Goal: Book appointment/travel/reservation

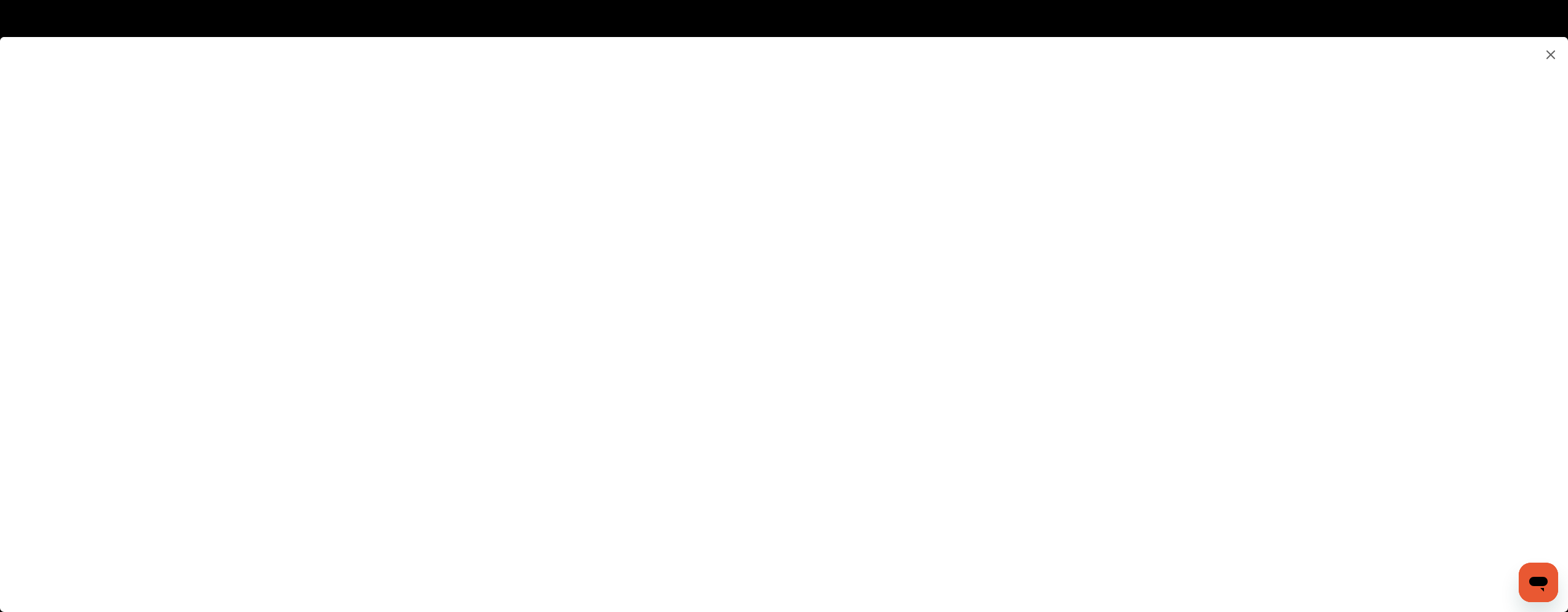
scroll to position [250, 0]
click at [1127, 370] on flutter-view at bounding box center [784, 311] width 1568 height 550
click at [1132, 352] on flutter-view at bounding box center [784, 311] width 1568 height 550
click at [1106, 352] on flutter-view at bounding box center [784, 311] width 1568 height 550
click at [1070, 344] on flutter-view at bounding box center [784, 311] width 1568 height 550
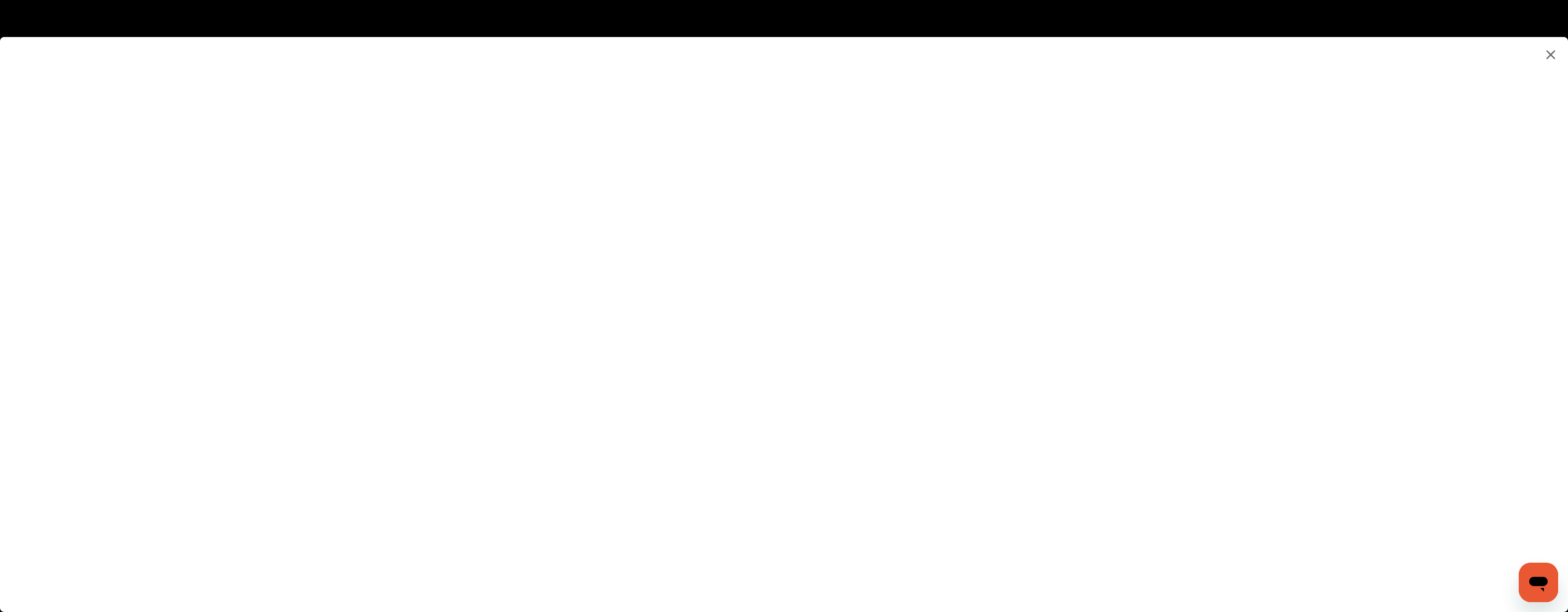
click at [1070, 301] on flutter-view at bounding box center [784, 311] width 1568 height 550
type textarea "***"
click at [1068, 431] on flutter-view "***" at bounding box center [784, 311] width 1568 height 550
click at [1069, 384] on flutter-view at bounding box center [784, 311] width 1568 height 550
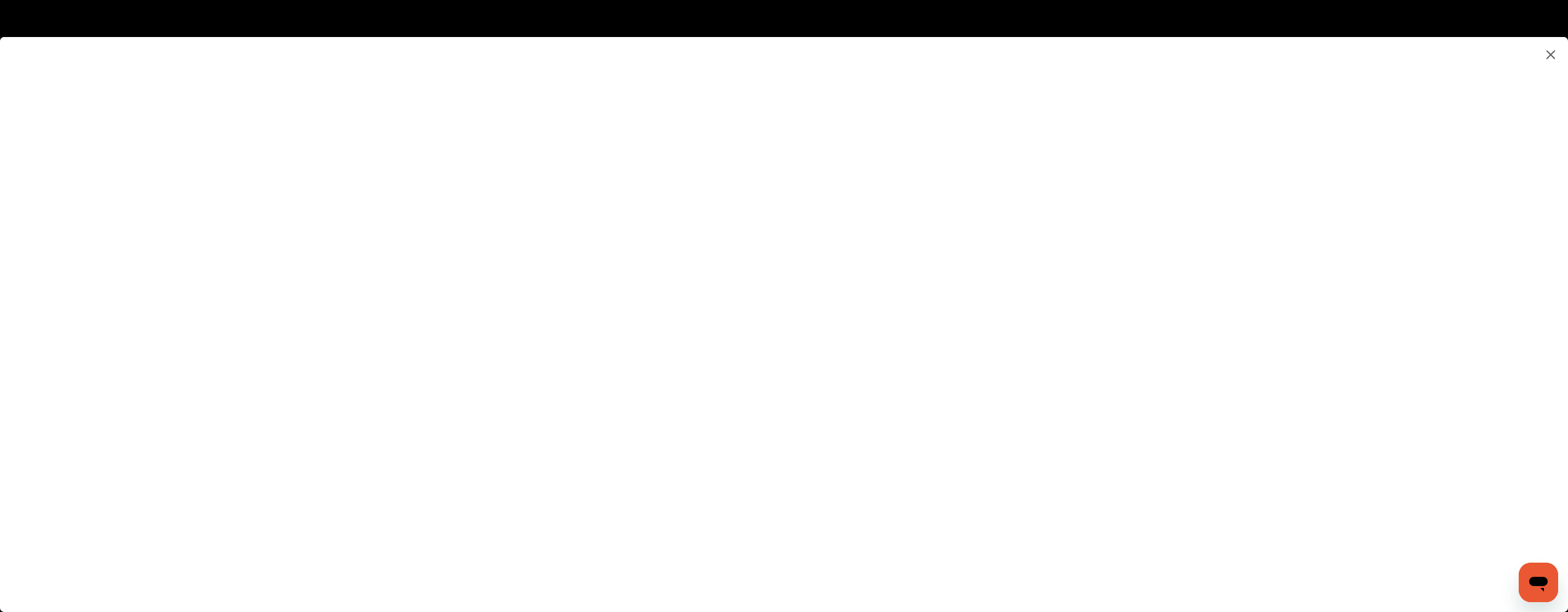
scroll to position [687, 0]
click at [1075, 238] on flutter-view at bounding box center [784, 311] width 1568 height 550
type input "*********"
click at [1054, 308] on flutter-view "*********" at bounding box center [784, 311] width 1568 height 550
click at [1026, 355] on flutter-view at bounding box center [784, 311] width 1568 height 550
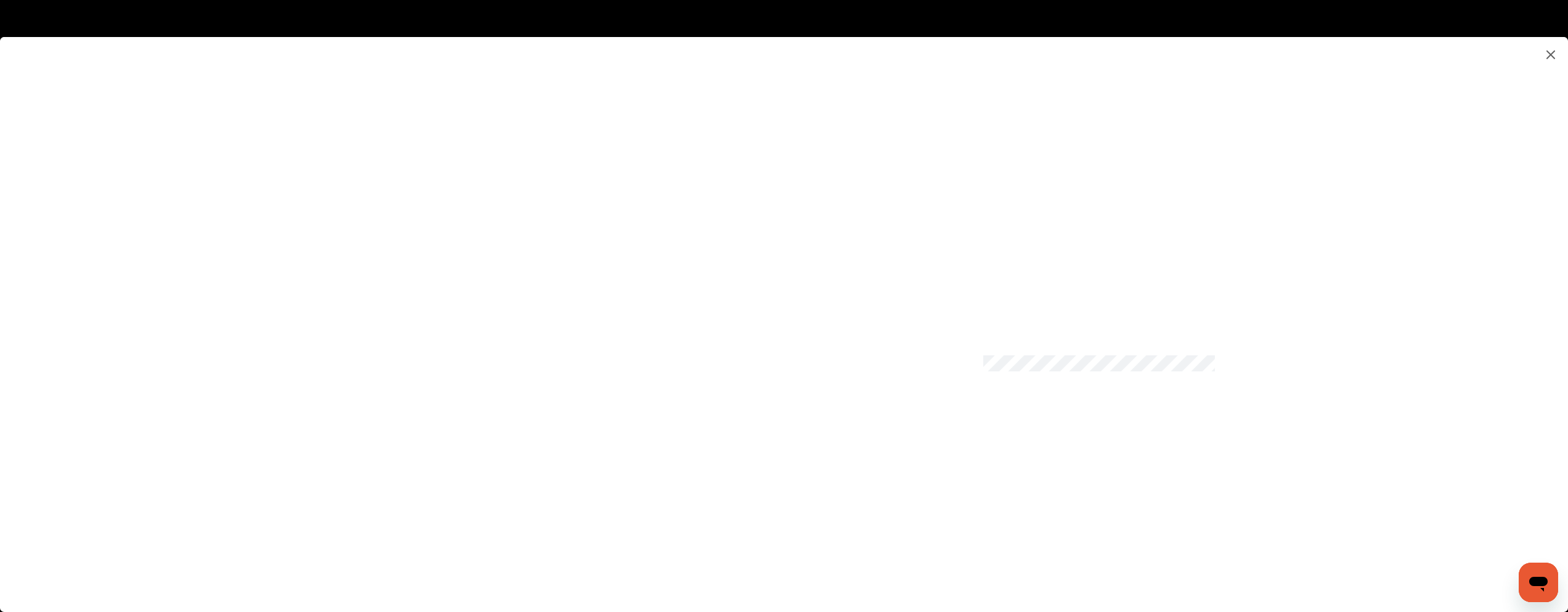
click at [1552, 293] on flutter-view at bounding box center [784, 311] width 1568 height 550
click at [1182, 363] on flutter-view at bounding box center [784, 311] width 1568 height 550
click at [1342, 367] on flutter-view at bounding box center [784, 311] width 1568 height 550
click at [975, 503] on flutter-view at bounding box center [784, 311] width 1568 height 550
click at [976, 532] on flutter-view at bounding box center [784, 311] width 1568 height 550
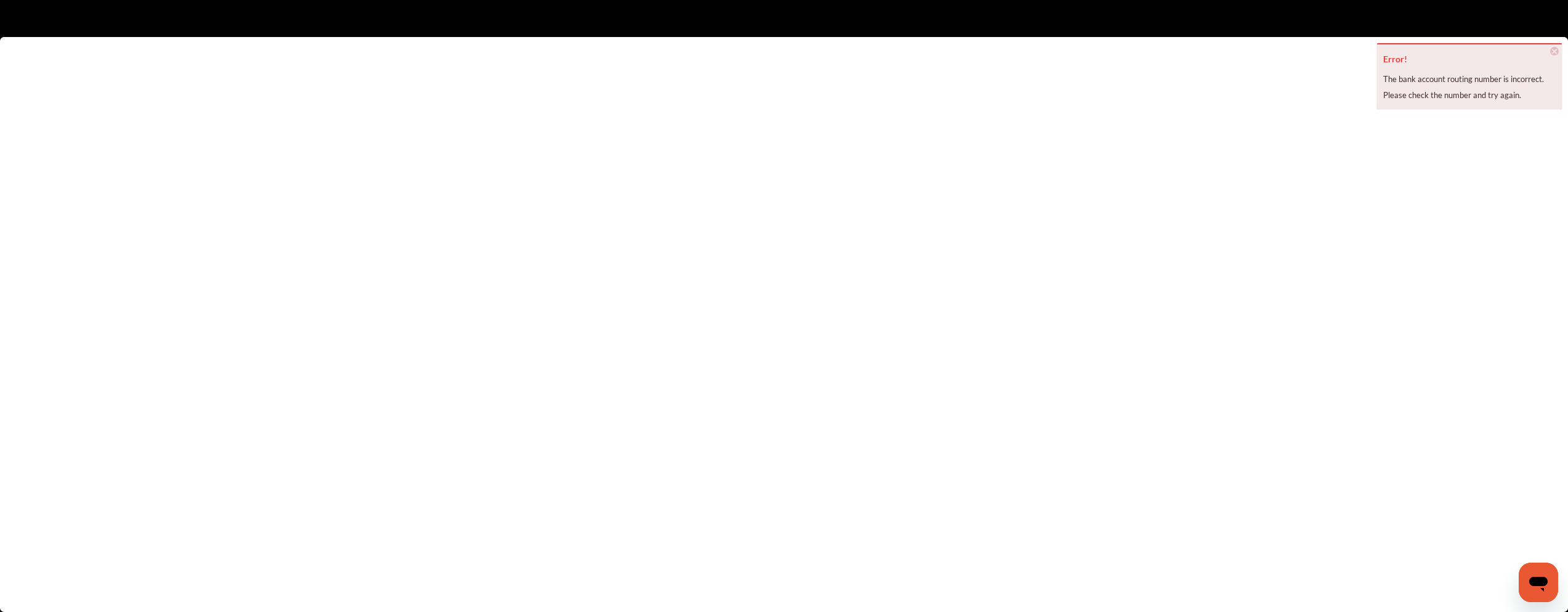
click at [1118, 304] on flutter-view at bounding box center [784, 311] width 1568 height 550
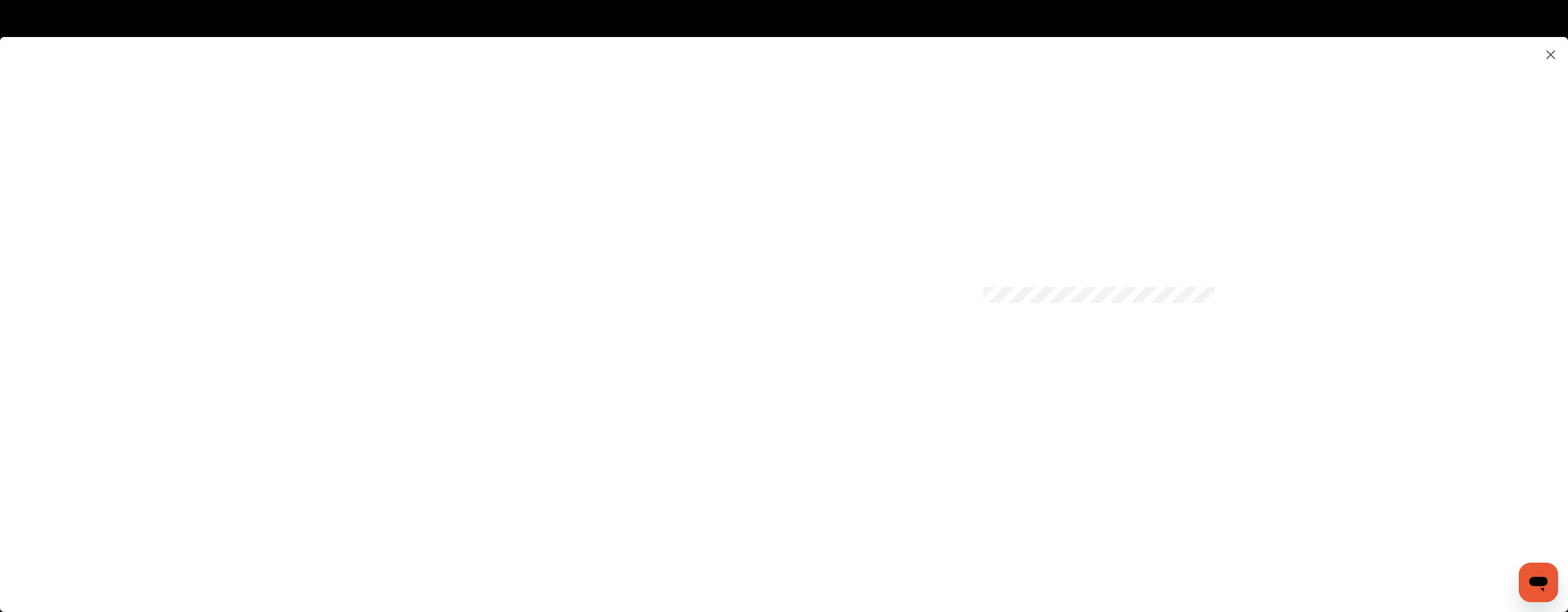
click at [1030, 362] on flutter-view at bounding box center [784, 311] width 1568 height 550
click at [1000, 540] on flutter-view at bounding box center [784, 311] width 1568 height 550
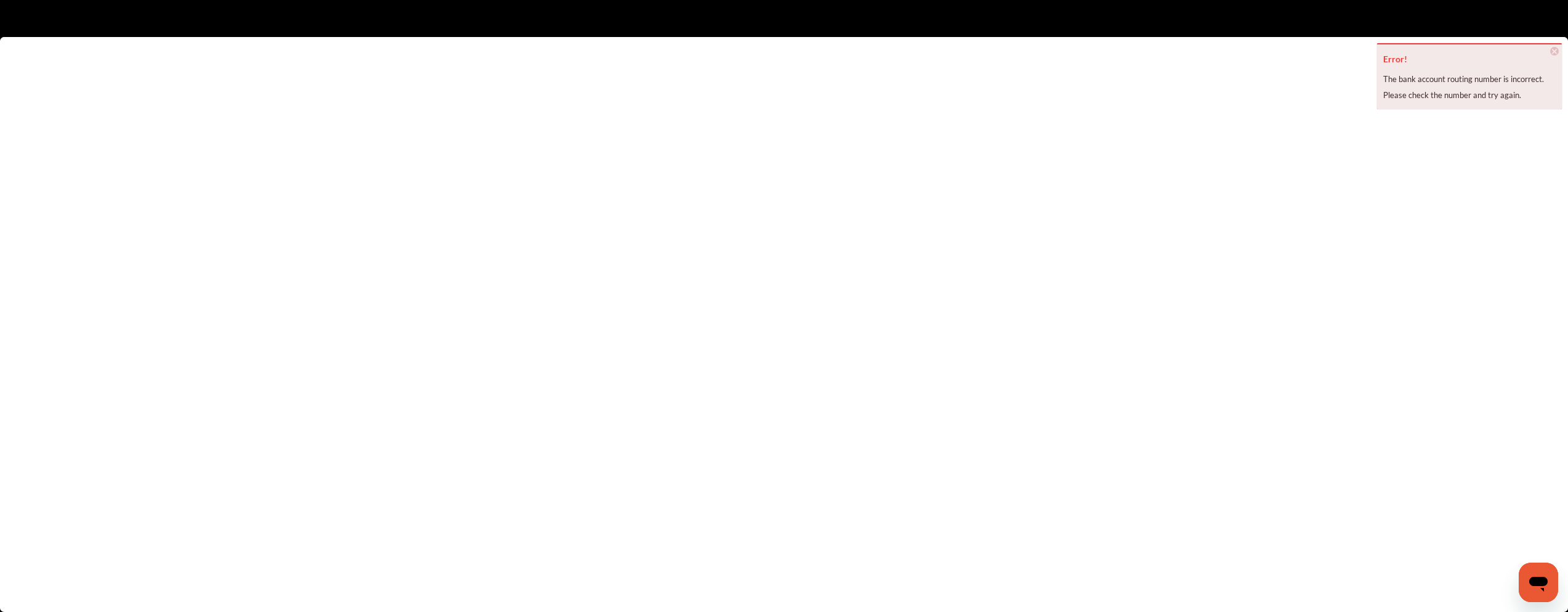
click at [1051, 297] on flutter-view at bounding box center [784, 311] width 1568 height 550
click at [1027, 364] on flutter-view at bounding box center [784, 311] width 1568 height 550
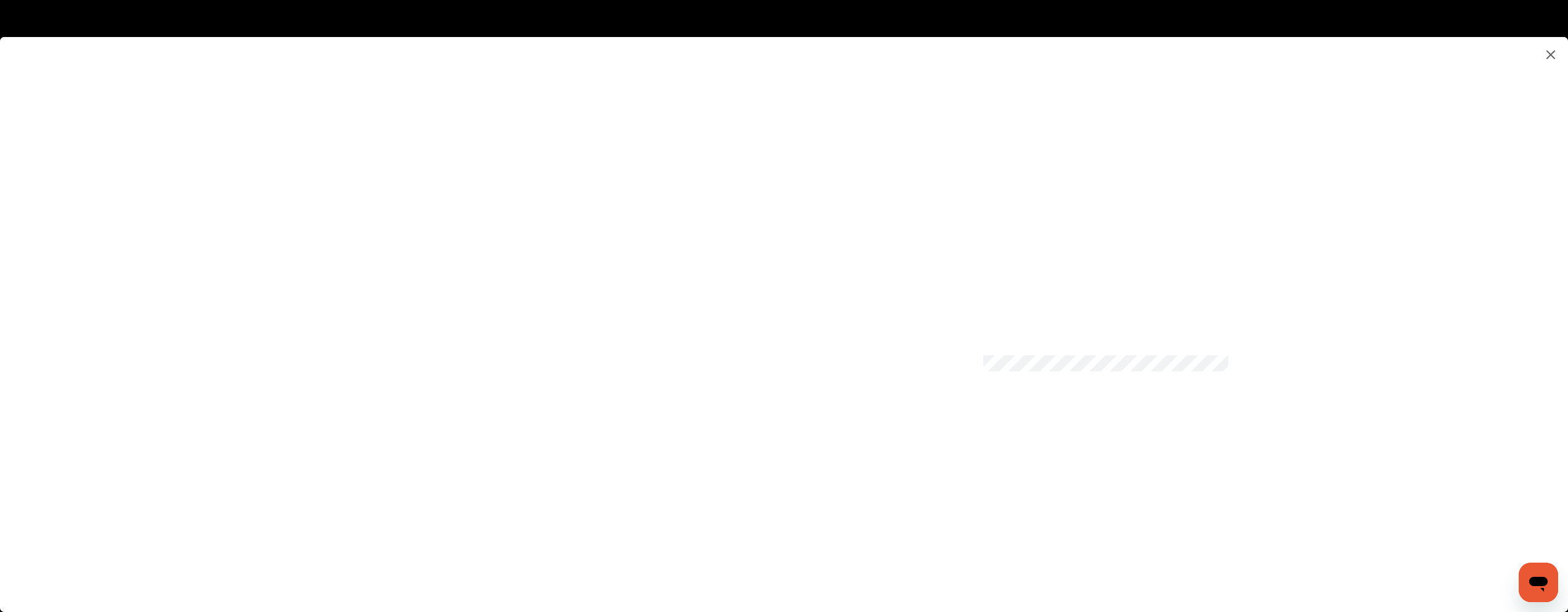
click at [995, 546] on flutter-view at bounding box center [784, 311] width 1568 height 550
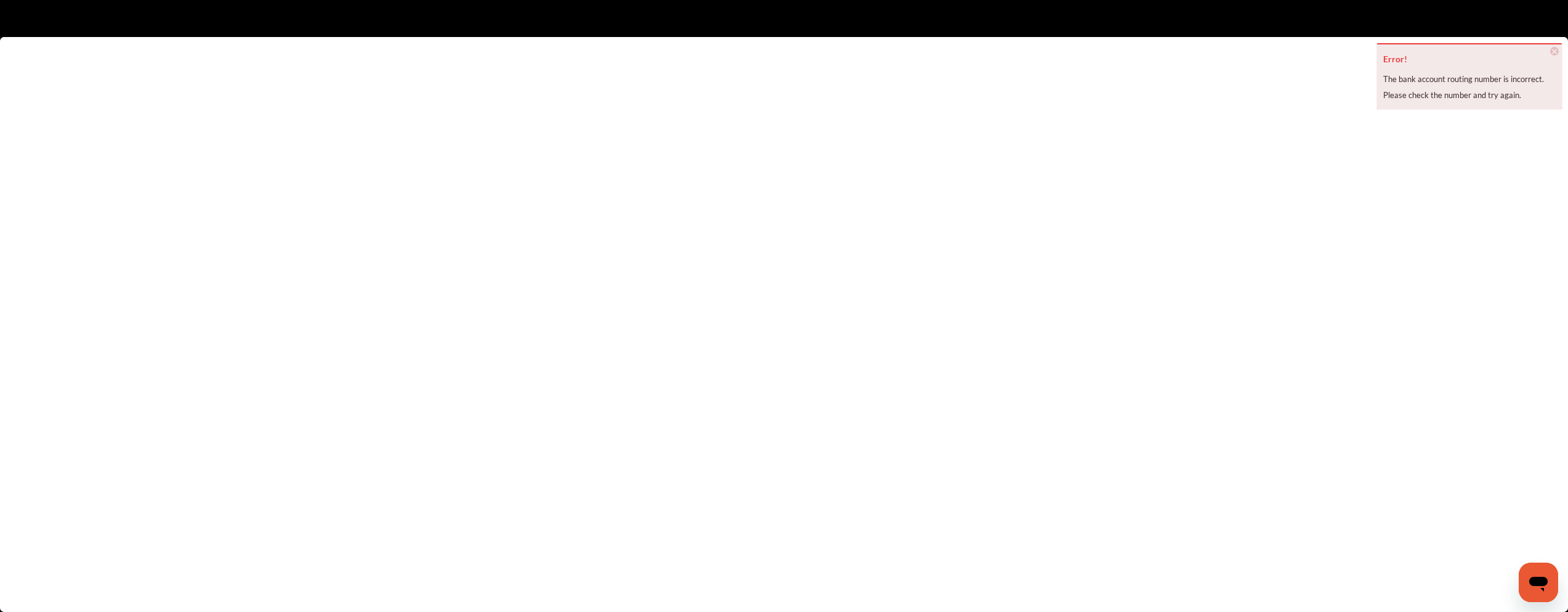
click at [1043, 229] on flutter-view at bounding box center [784, 311] width 1568 height 550
type input "*********"
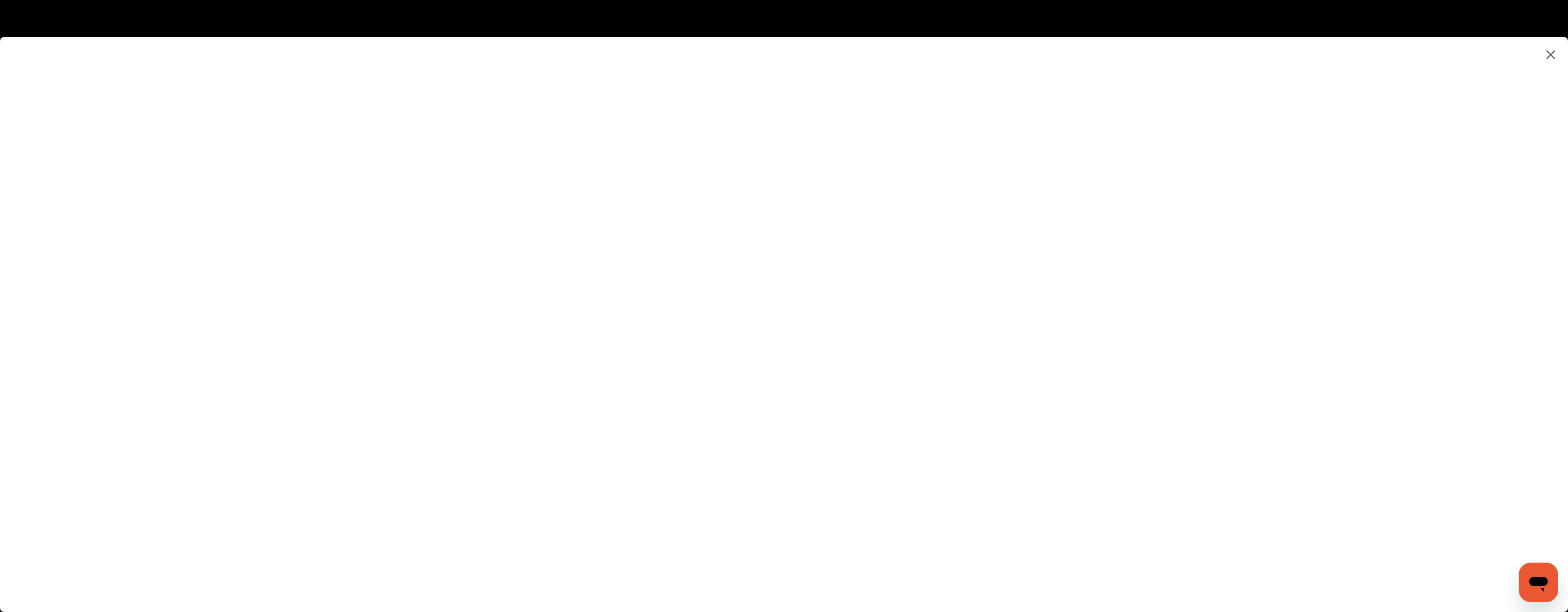
click at [1039, 290] on flutter-view "*********" at bounding box center [784, 311] width 1568 height 550
click at [1032, 373] on flutter-view at bounding box center [784, 311] width 1568 height 550
click at [1006, 545] on flutter-view at bounding box center [784, 311] width 1568 height 550
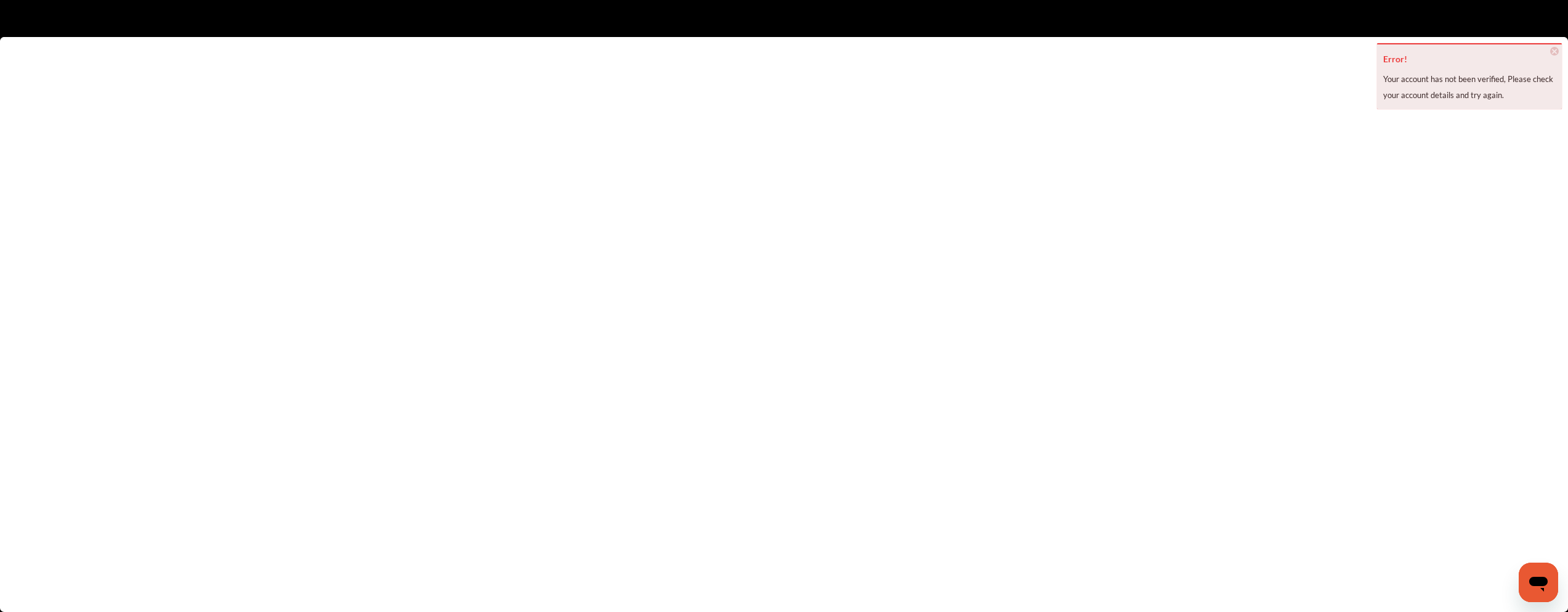
click at [1069, 298] on flutter-view at bounding box center [784, 311] width 1568 height 550
click at [1022, 376] on flutter-view at bounding box center [784, 311] width 1568 height 550
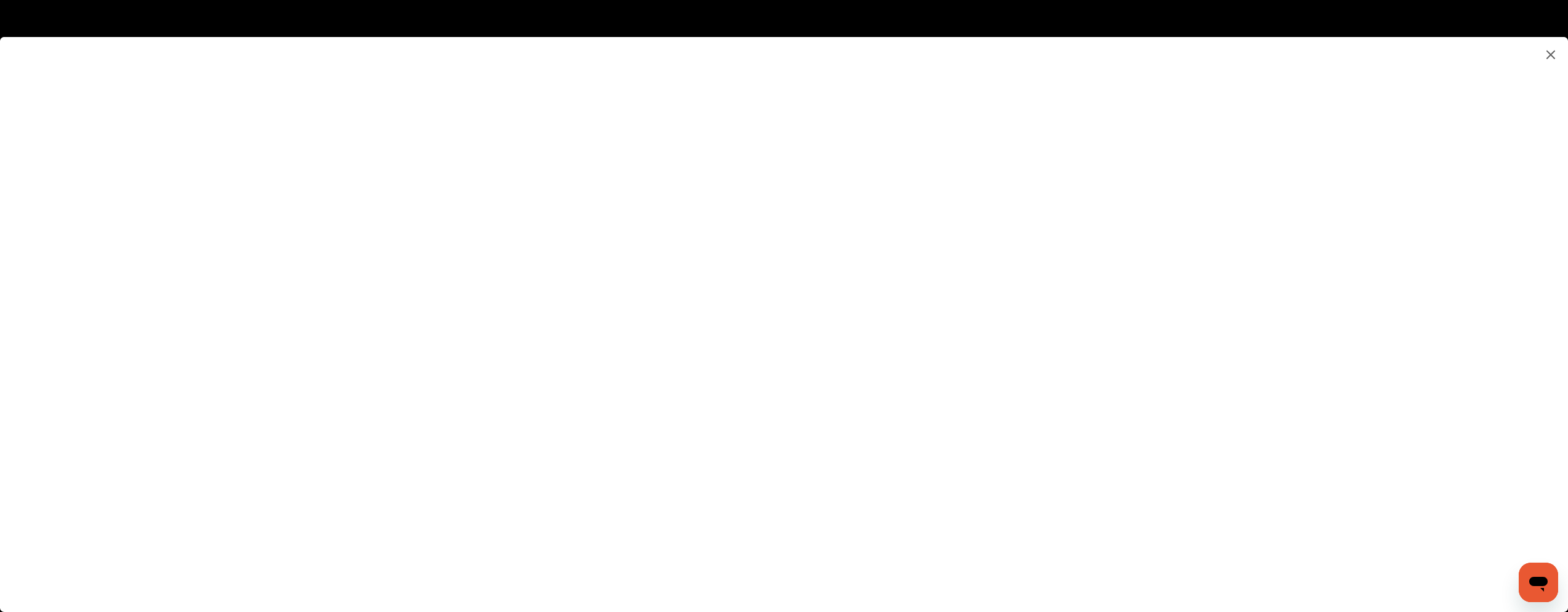
click at [999, 540] on flutter-view at bounding box center [784, 311] width 1568 height 550
click at [1552, 53] on img at bounding box center [1551, 55] width 15 height 16
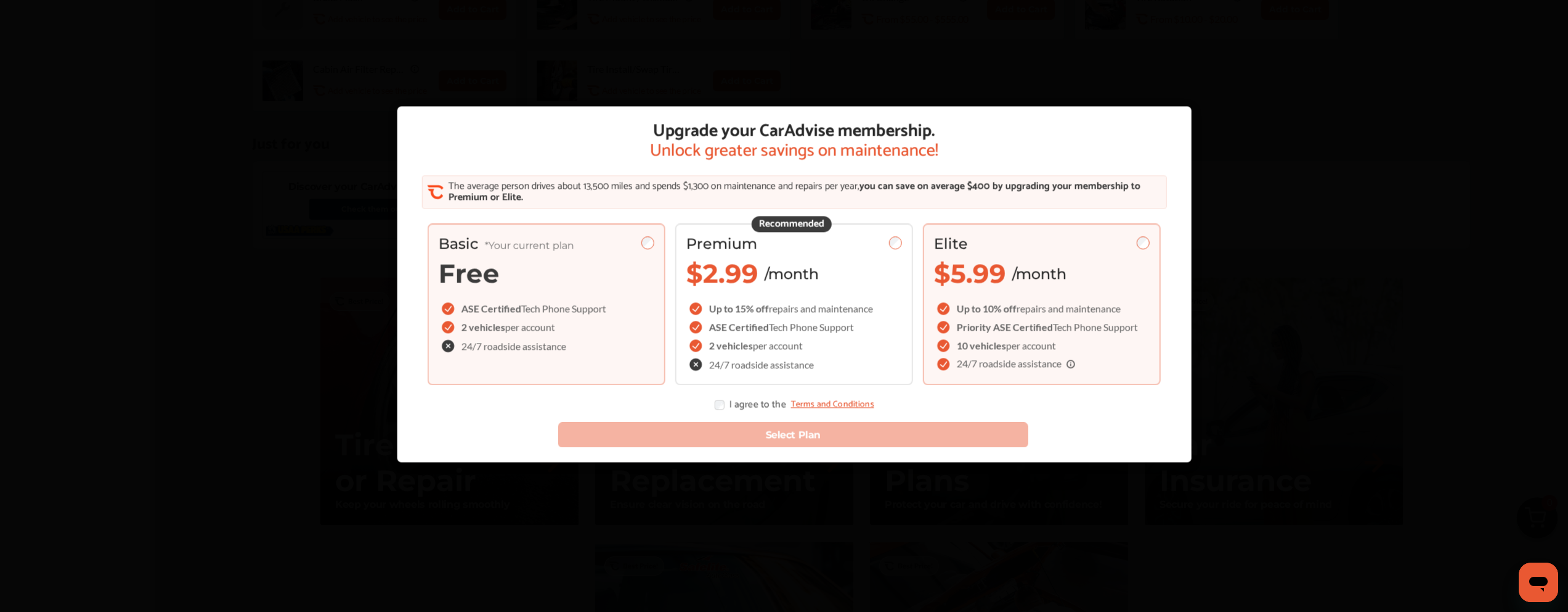
click at [1011, 295] on div "Elite $5.99 /month Up to 10% off repairs and maintenance Priority ASE Certified…" at bounding box center [1041, 304] width 238 height 162
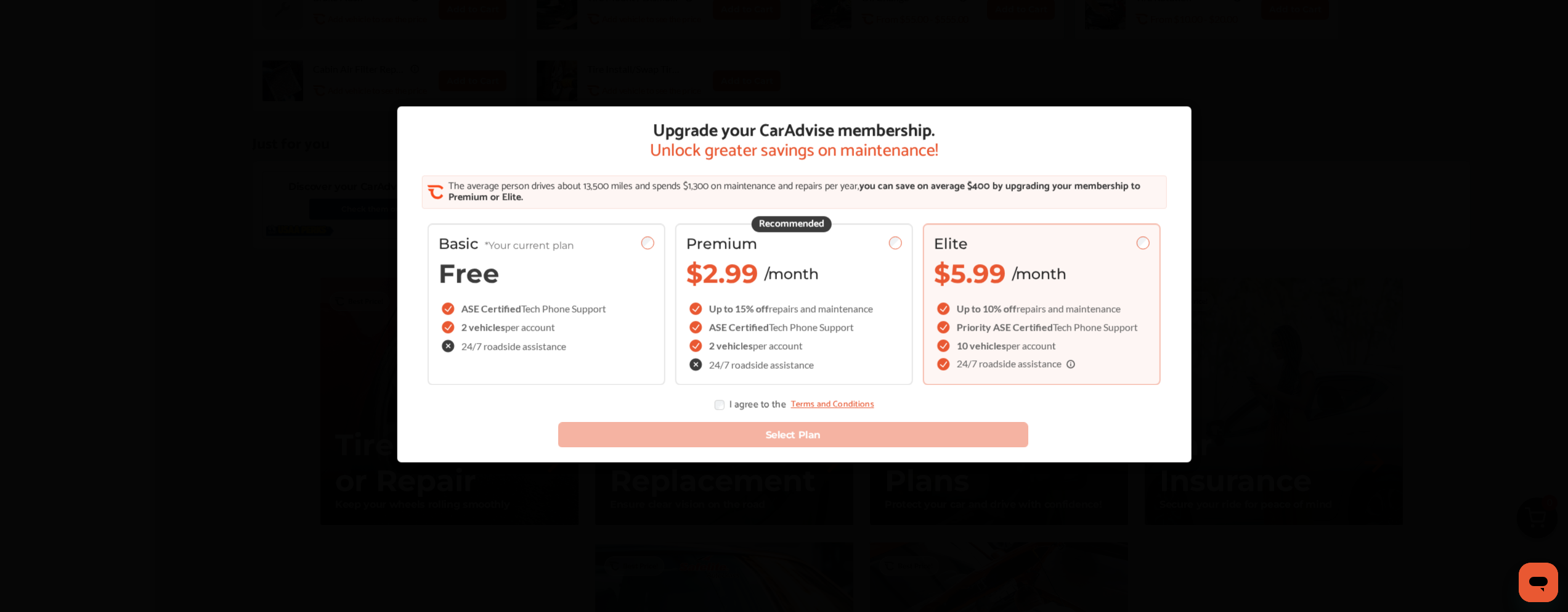
click at [734, 435] on div "Select Plan" at bounding box center [793, 428] width 784 height 57
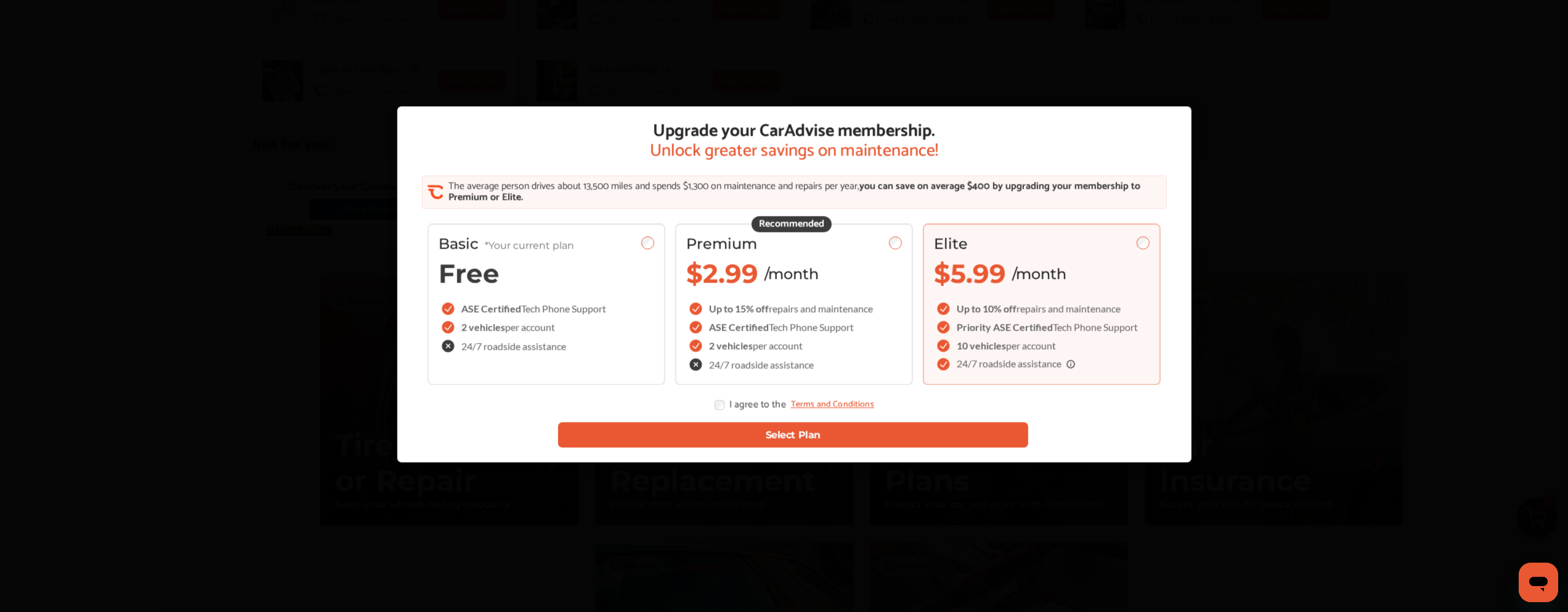
click at [718, 426] on button "Select Plan" at bounding box center [793, 435] width 470 height 25
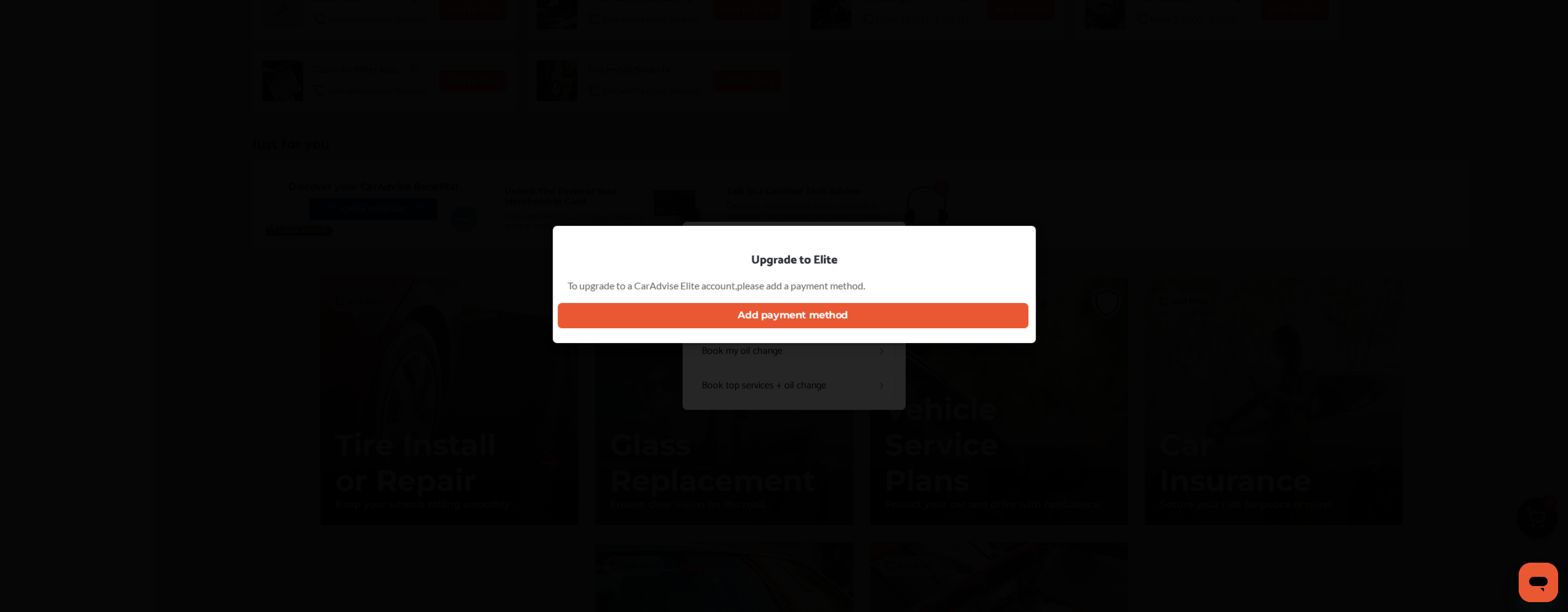
click at [887, 188] on div "Upgrade to Elite To upgrade to a CarAdvise Elite account, please add a payment …" at bounding box center [793, 315] width 1588 height 632
click at [869, 359] on div "Upgrade to Elite To upgrade to a CarAdvise Elite account, please add a payment …" at bounding box center [793, 315] width 1588 height 632
click at [868, 324] on button "Add payment method" at bounding box center [793, 315] width 470 height 25
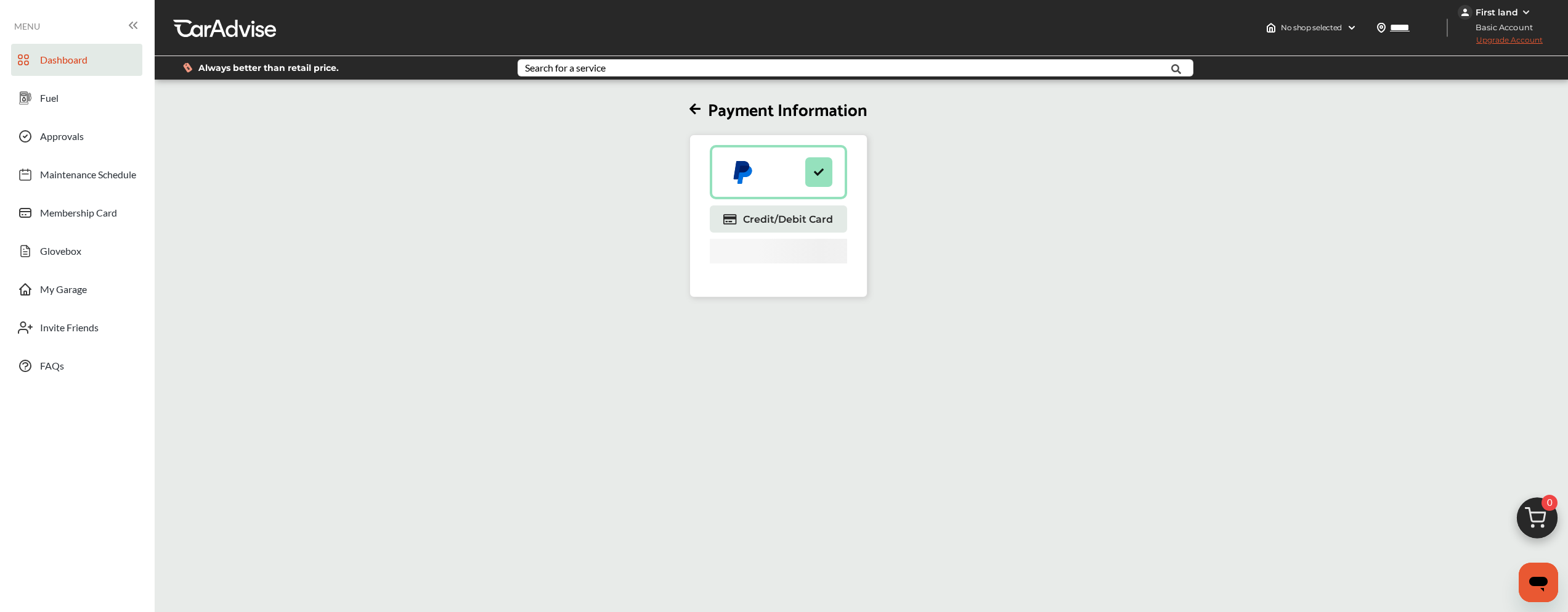
click at [42, 49] on link "Dashboard" at bounding box center [76, 60] width 131 height 32
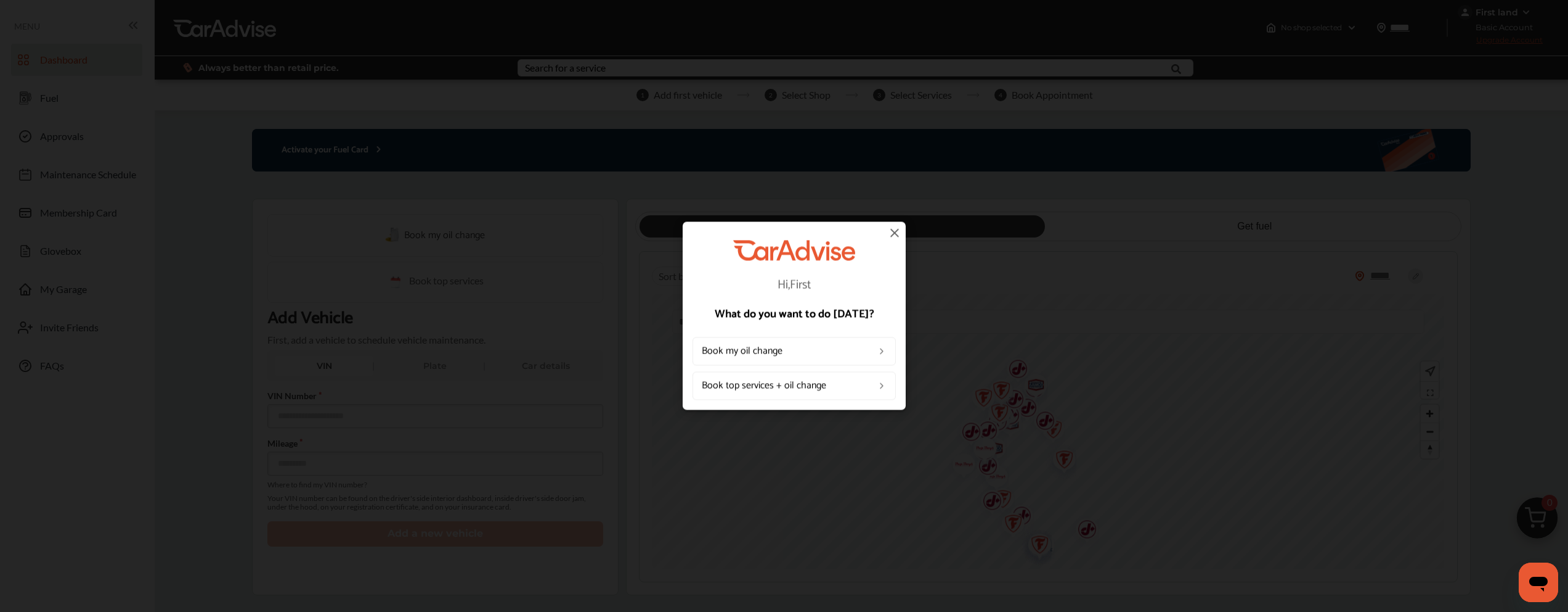
click at [771, 346] on link "Book my oil change" at bounding box center [793, 352] width 203 height 28
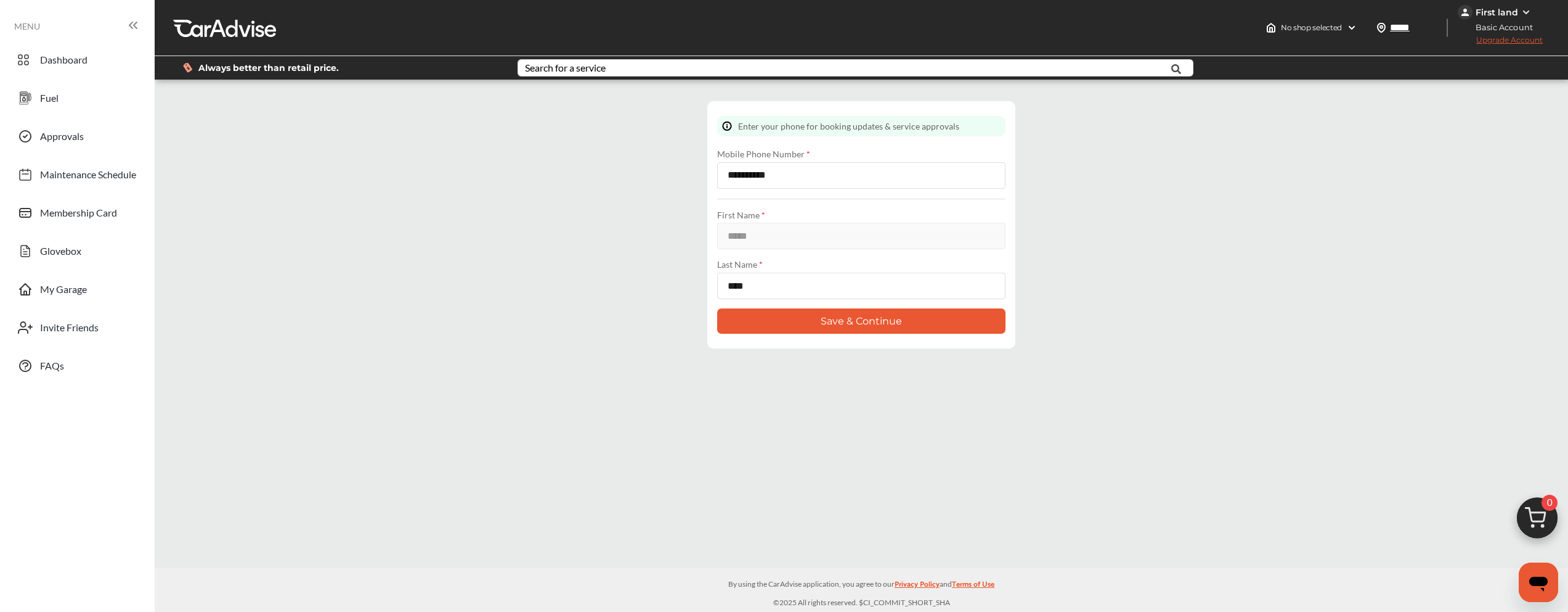
click at [775, 315] on button "Save & Continue" at bounding box center [862, 321] width 289 height 25
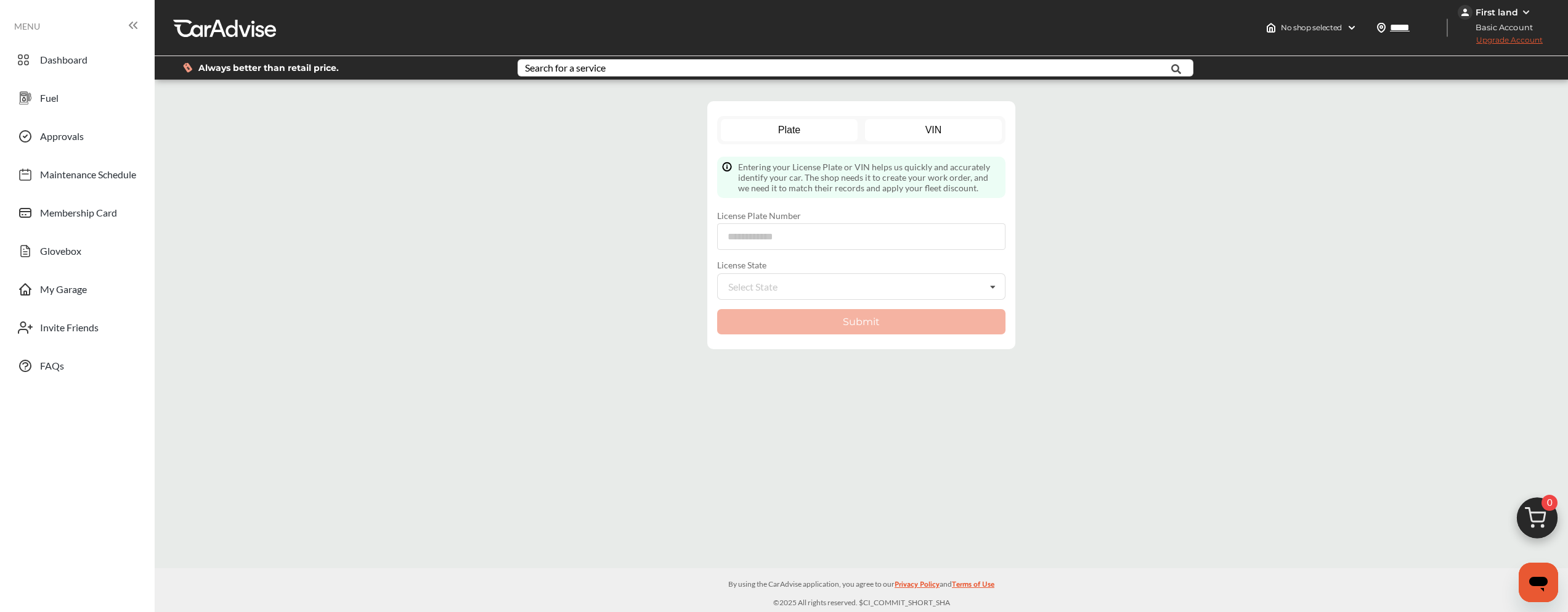
click at [953, 136] on link "VIN" at bounding box center [933, 130] width 137 height 22
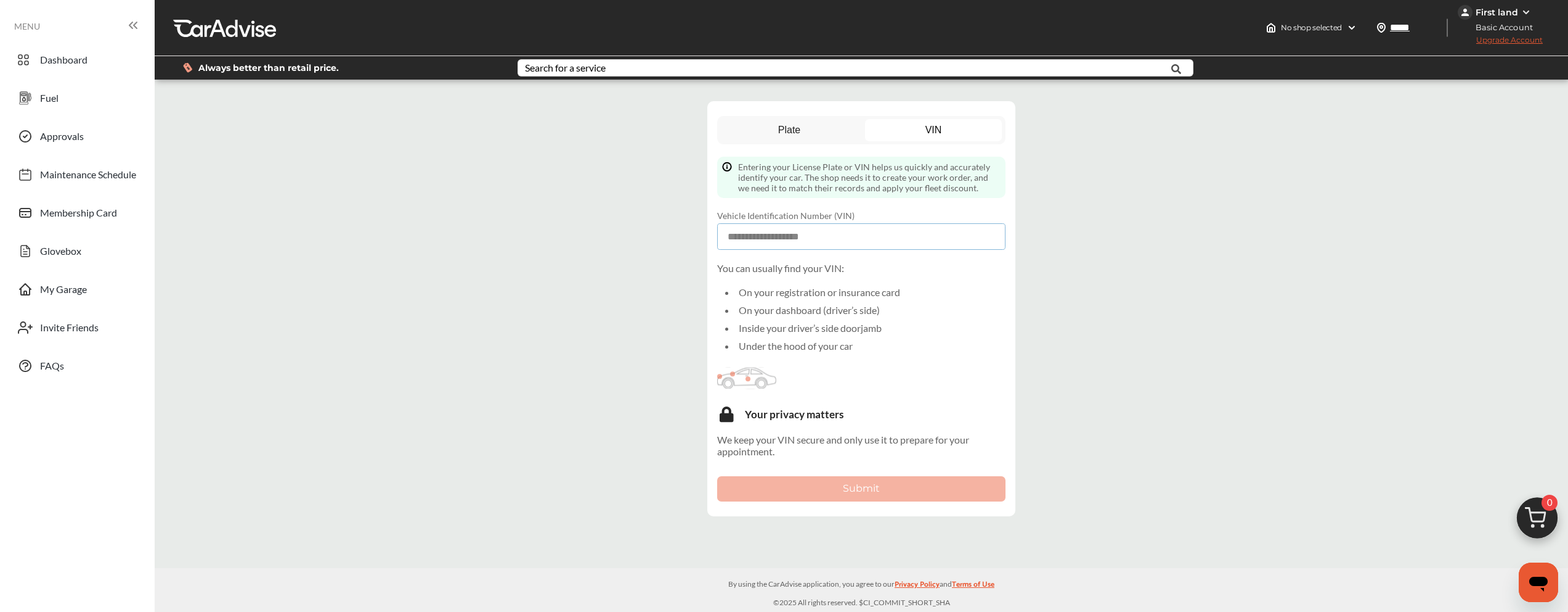
click at [804, 240] on input at bounding box center [862, 236] width 289 height 27
click at [808, 244] on input at bounding box center [862, 236] width 289 height 27
paste input "**********"
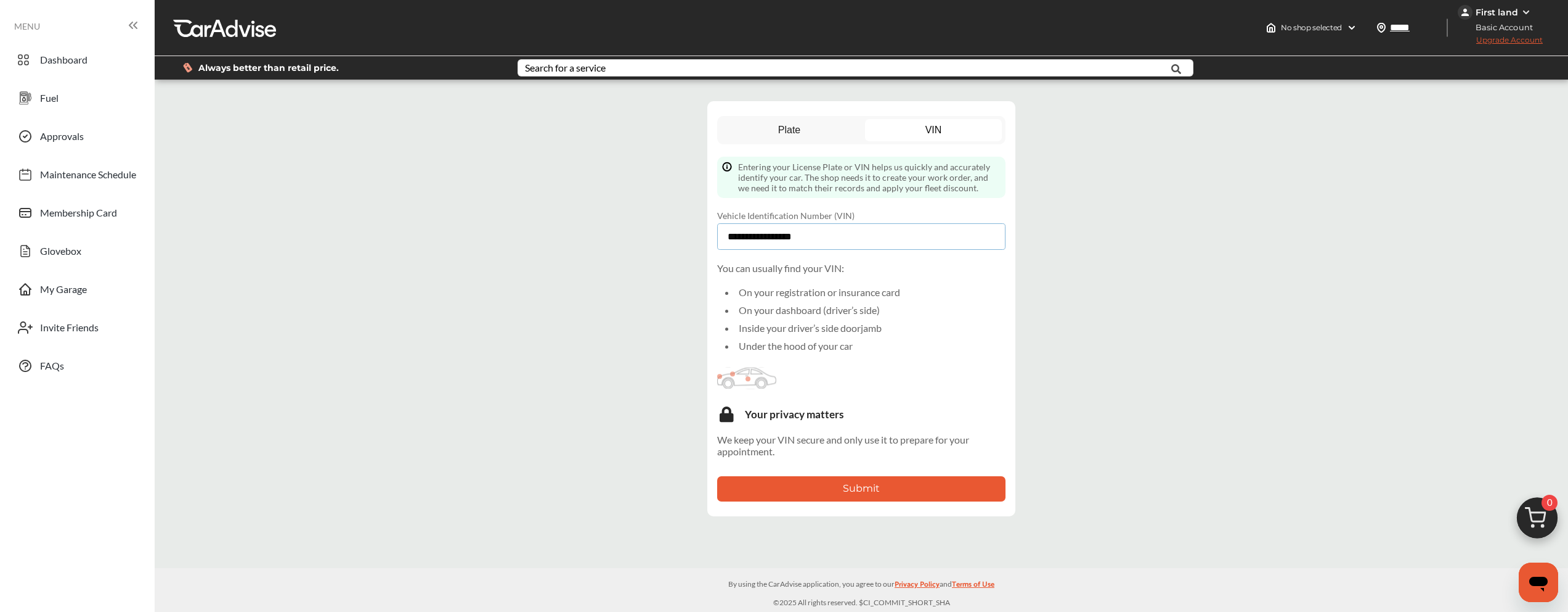
type input "**********"
click at [779, 484] on button "Submit" at bounding box center [862, 489] width 289 height 25
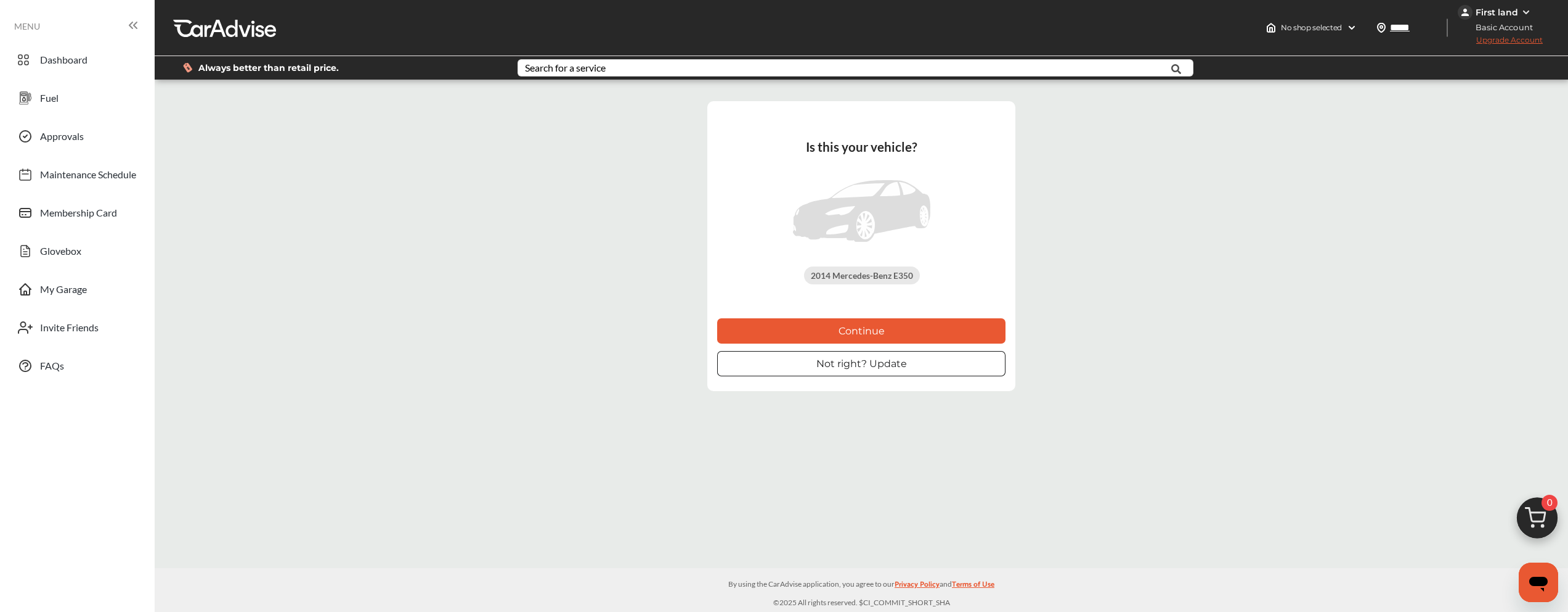
click at [834, 330] on button "Continue" at bounding box center [862, 331] width 289 height 25
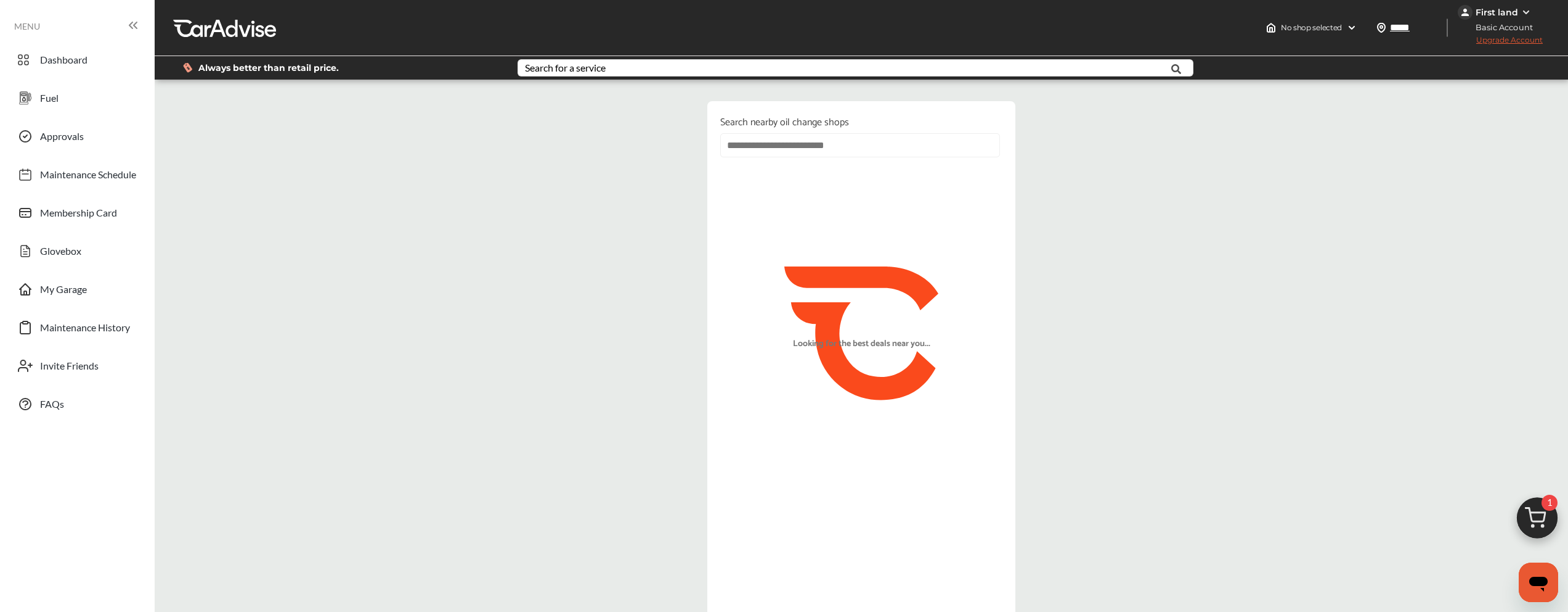
click at [848, 137] on input "text" at bounding box center [860, 145] width 280 height 24
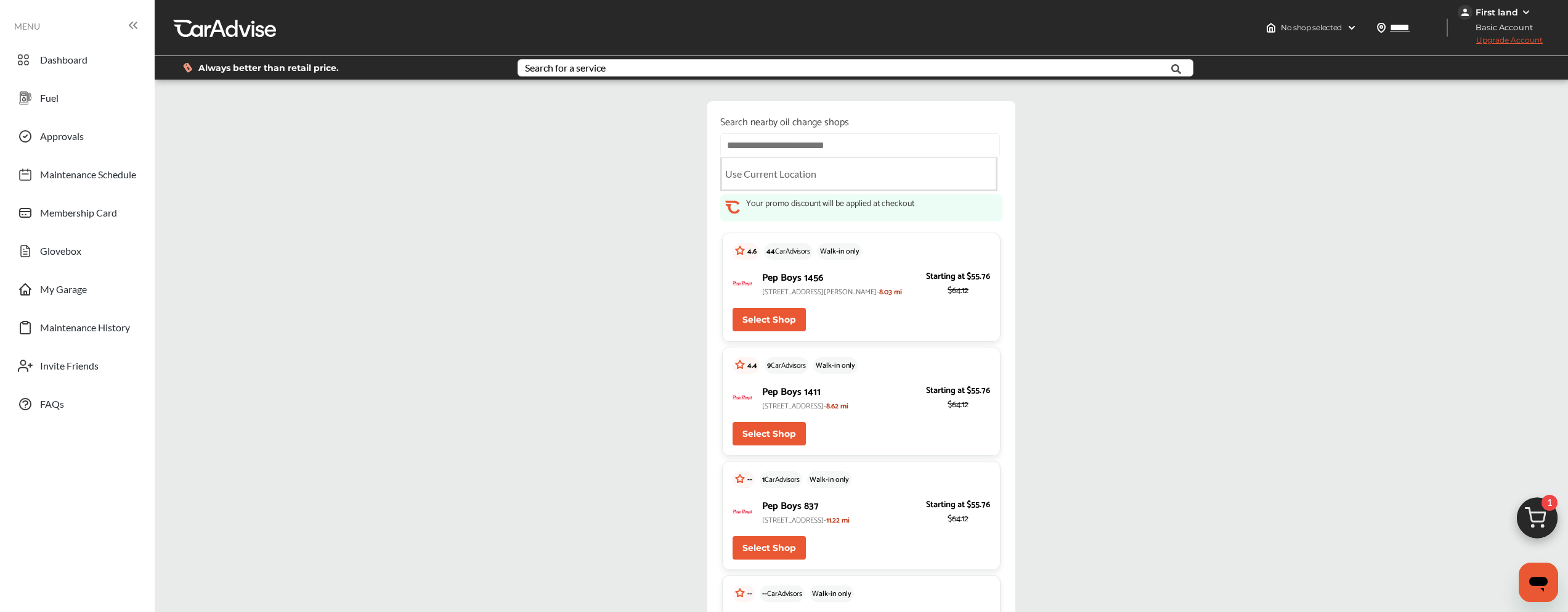
click at [884, 362] on div "4.4 9 CarAdvisors Walk-in only" at bounding box center [861, 365] width 257 height 16
click at [771, 335] on div "4.6 44 CarAdvisors Walk-in only Pep Boys 1456 [STREET_ADDRESS][PERSON_NAME][PER…" at bounding box center [861, 286] width 278 height 109
click at [772, 323] on button "Select Shop" at bounding box center [769, 319] width 74 height 24
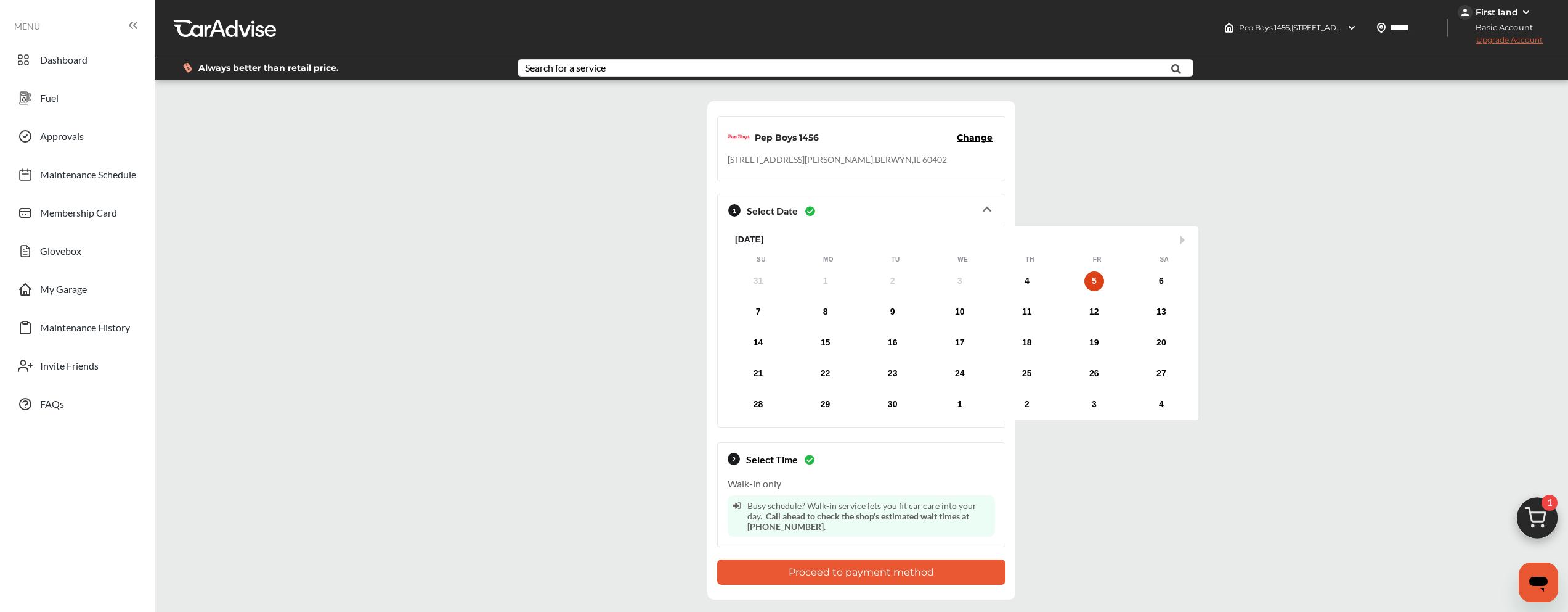
click at [1172, 266] on div "[DATE] Su Mo Tu We Th Fr Sa 31 1 2 3 4 5 6 7 8 9 10 11 12 13 14 15 16 17 18 19 …" at bounding box center [963, 322] width 470 height 194
click at [1167, 275] on div "6" at bounding box center [1161, 281] width 20 height 20
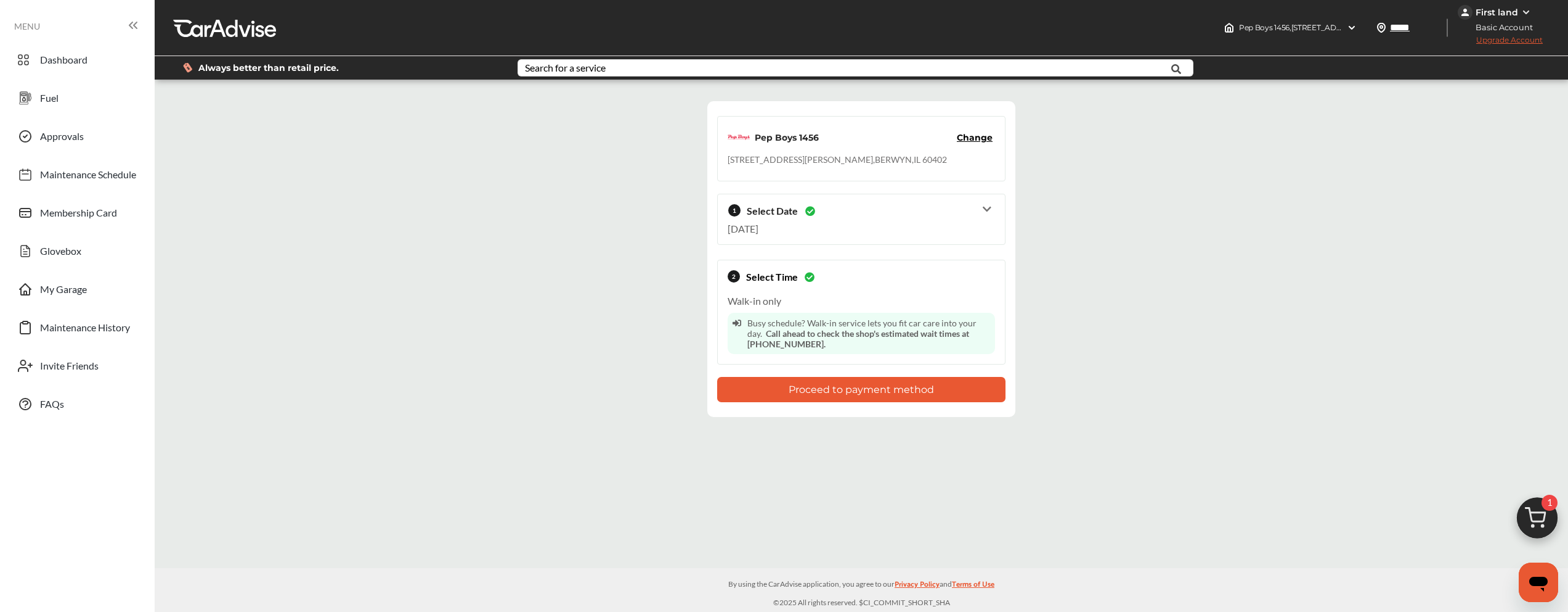
click at [818, 381] on button "Proceed to payment method" at bounding box center [862, 389] width 289 height 25
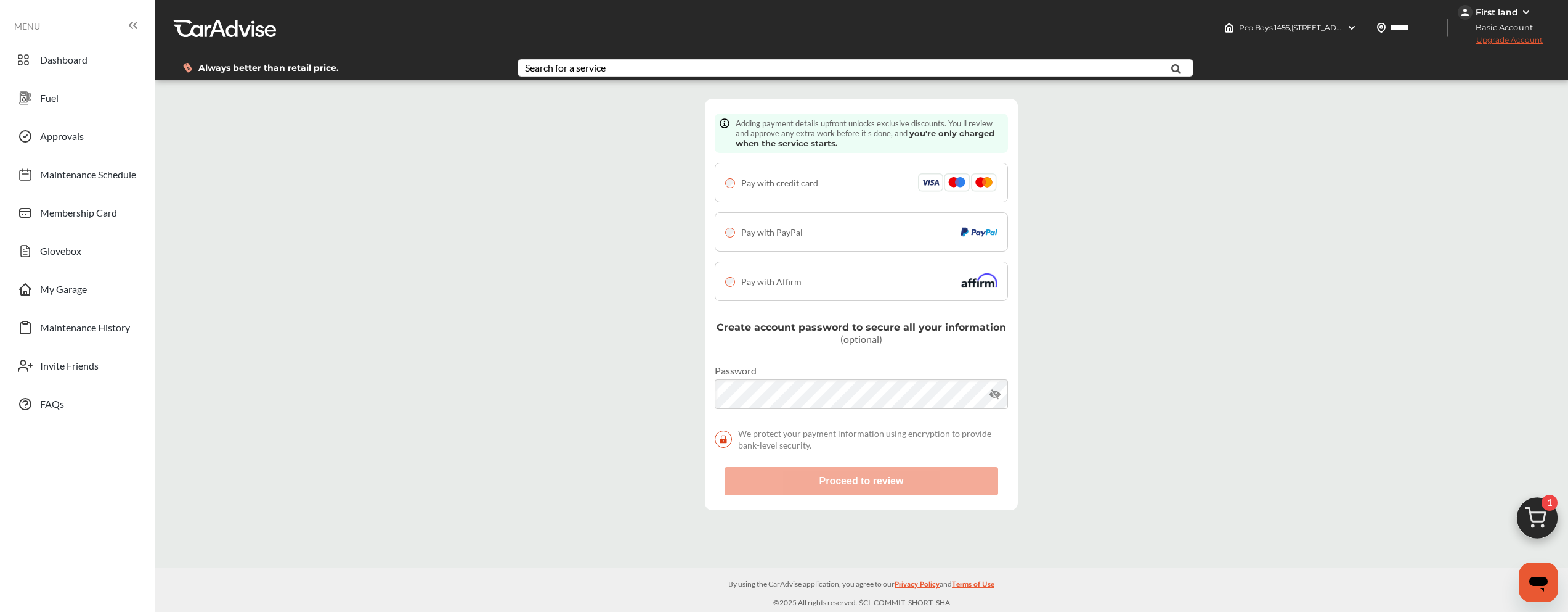
click at [757, 273] on div "Pay with Affirm" at bounding box center [861, 282] width 272 height 19
click at [747, 481] on button "Proceed to review" at bounding box center [861, 481] width 274 height 28
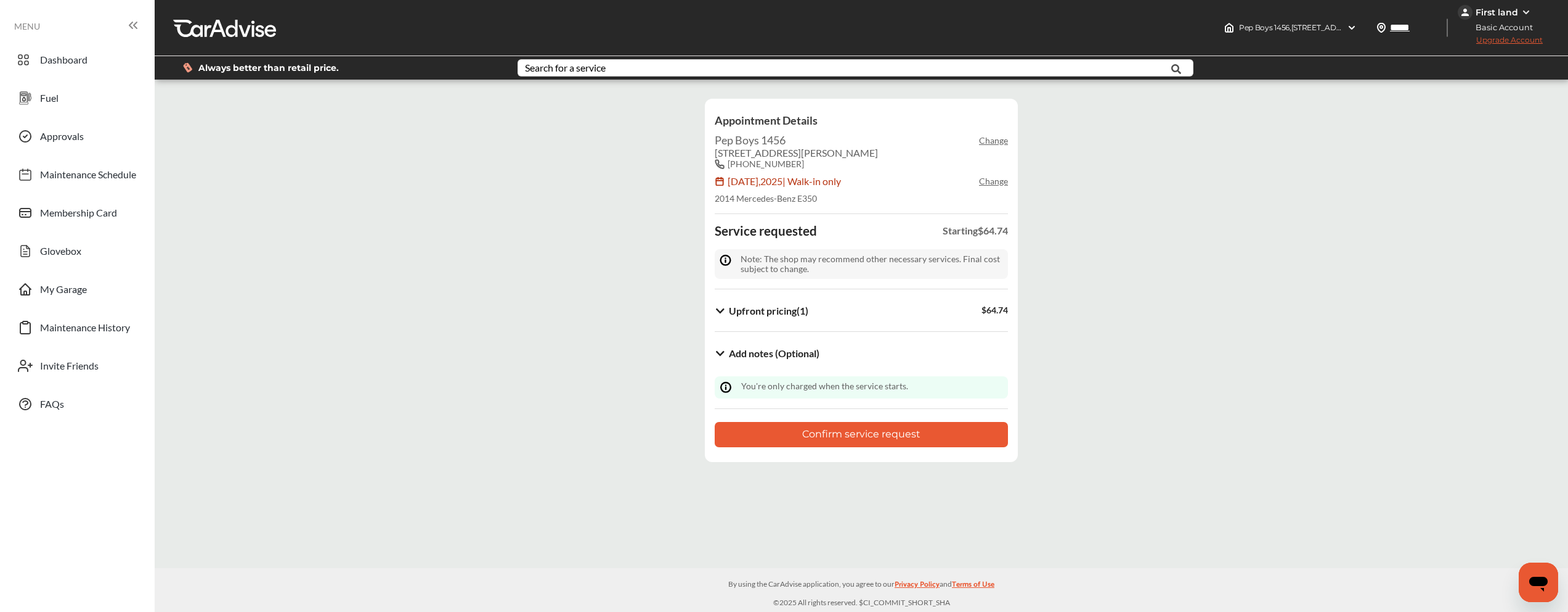
click at [801, 436] on button "Confirm service request" at bounding box center [862, 435] width 293 height 25
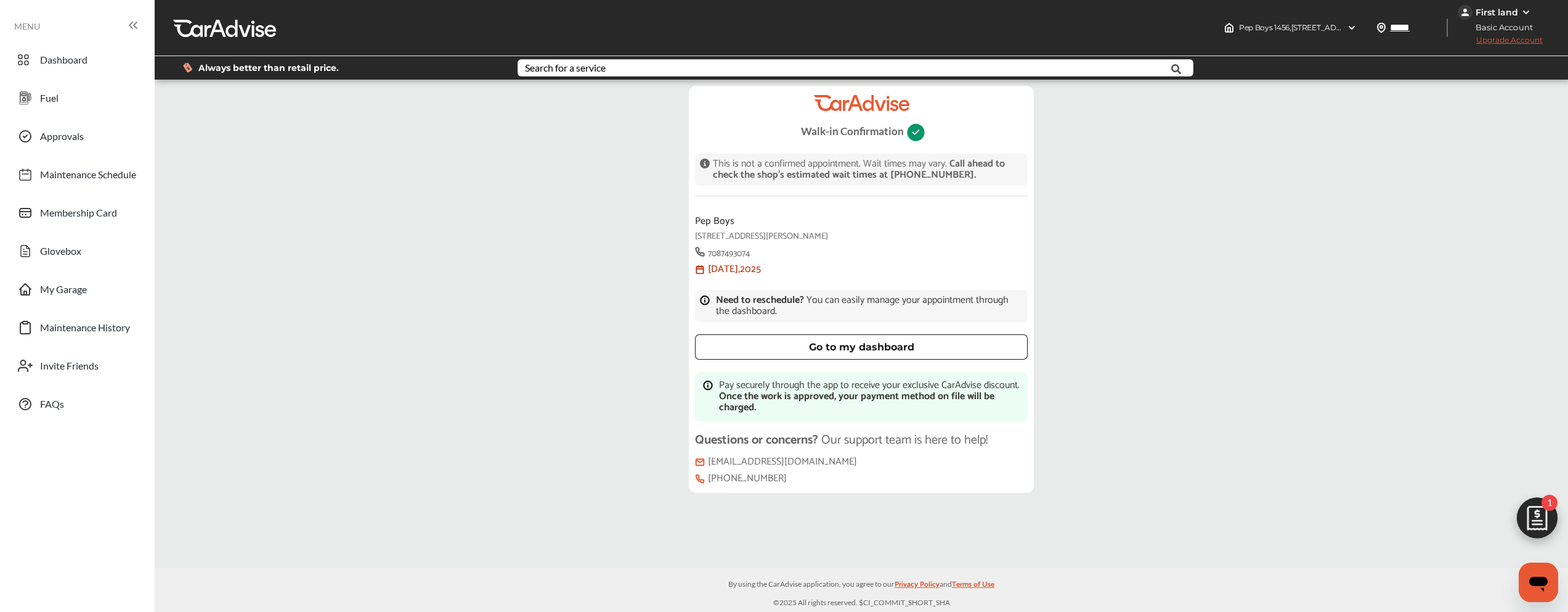
scroll to position [158, 0]
click at [85, 69] on span "Dashboard" at bounding box center [64, 61] width 48 height 16
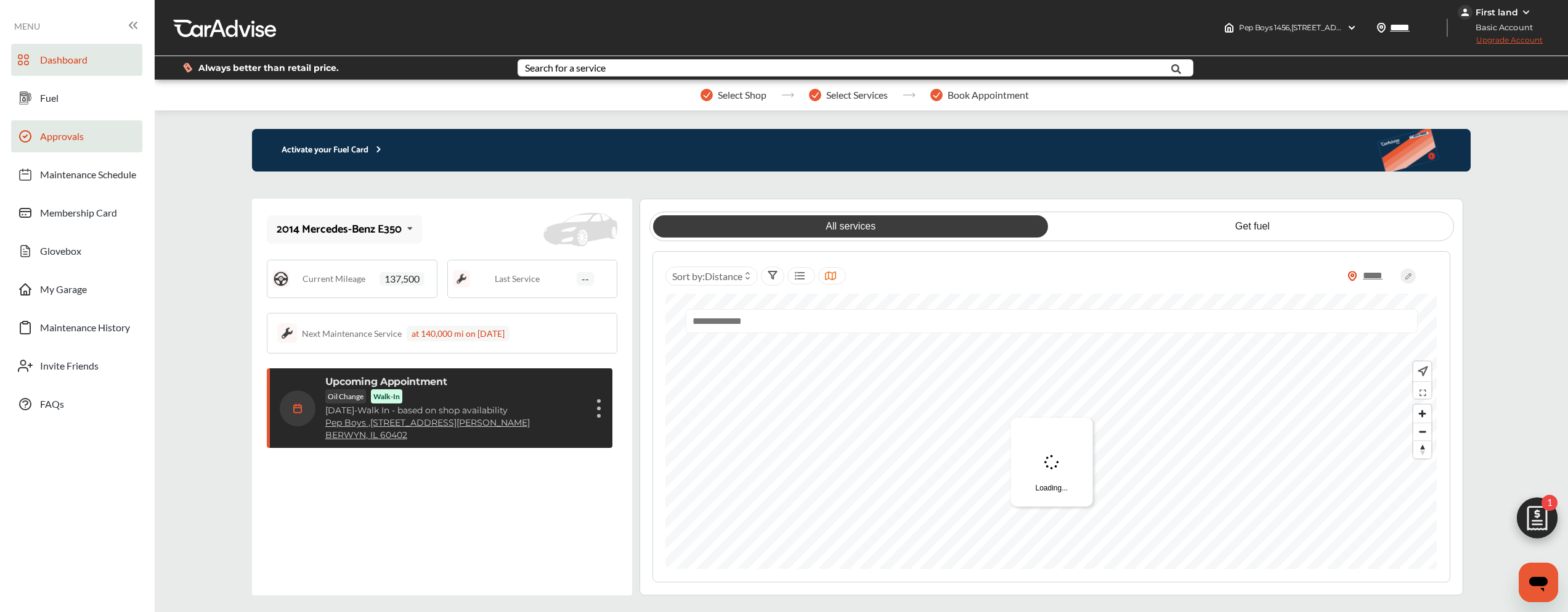
click at [105, 144] on link "Approvals" at bounding box center [76, 136] width 131 height 32
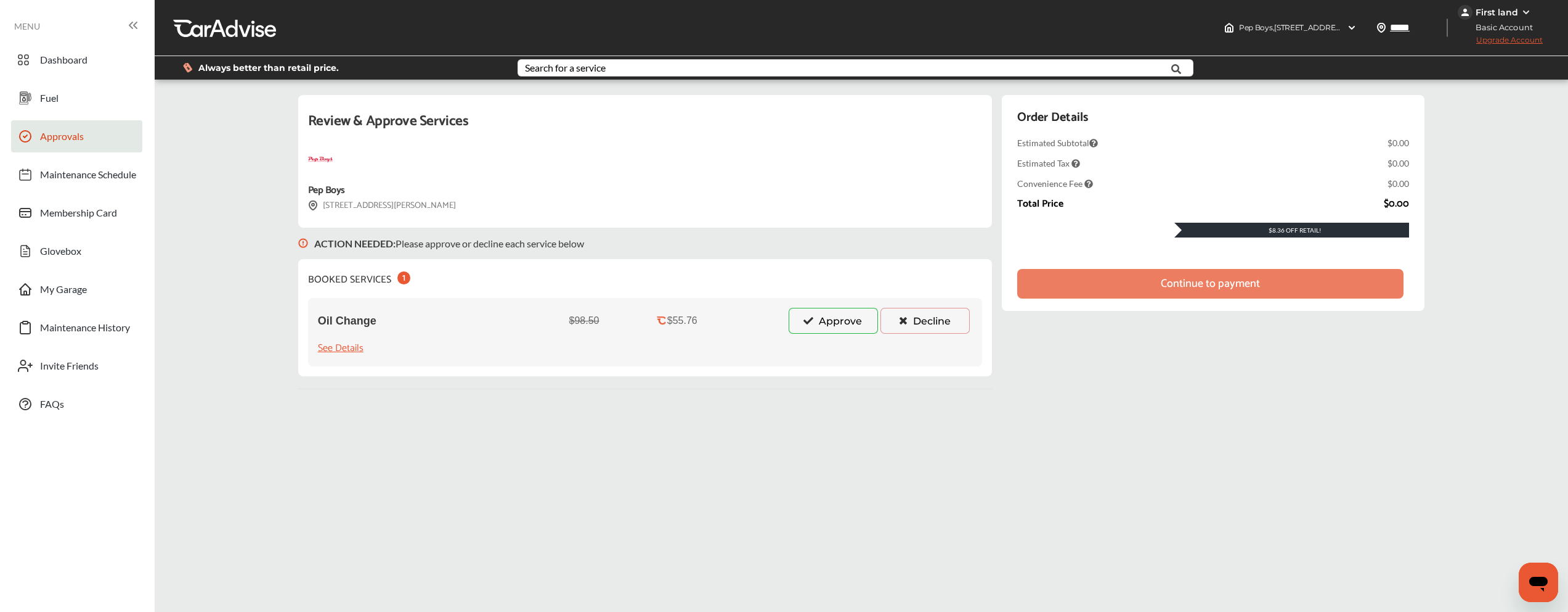
click at [844, 318] on button "Approve" at bounding box center [833, 320] width 89 height 26
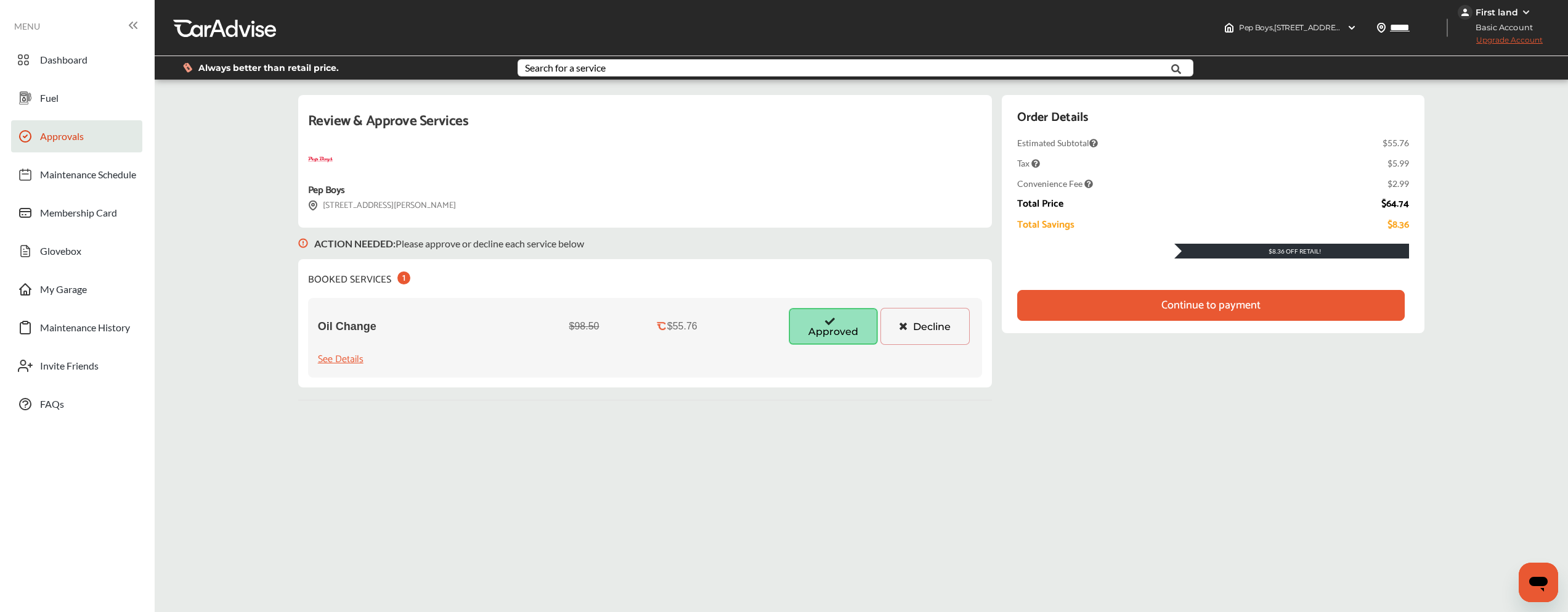
click at [1130, 310] on div "Continue to payment" at bounding box center [1210, 304] width 387 height 31
